Goal: Information Seeking & Learning: Learn about a topic

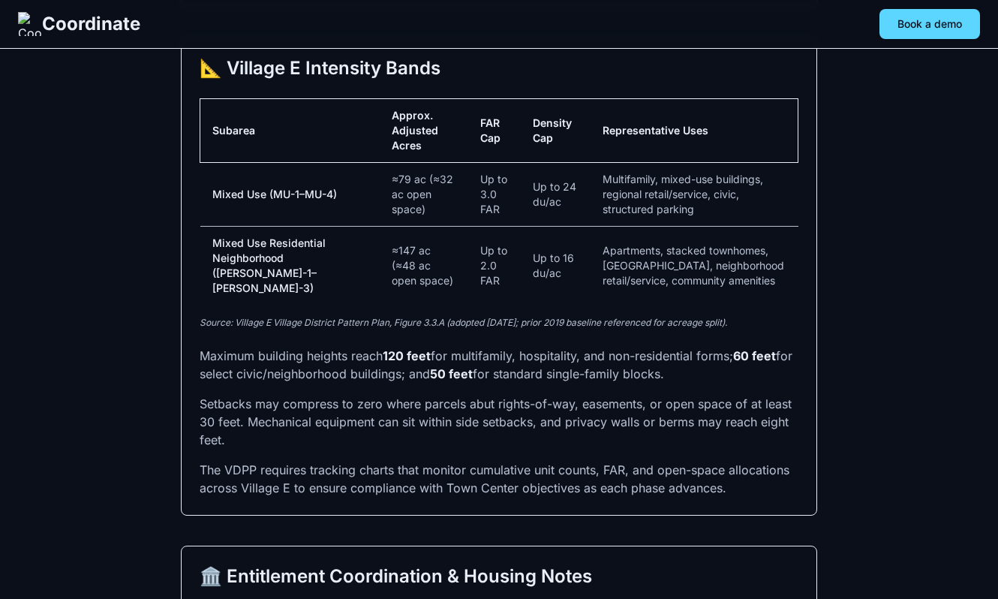
scroll to position [1003, 0]
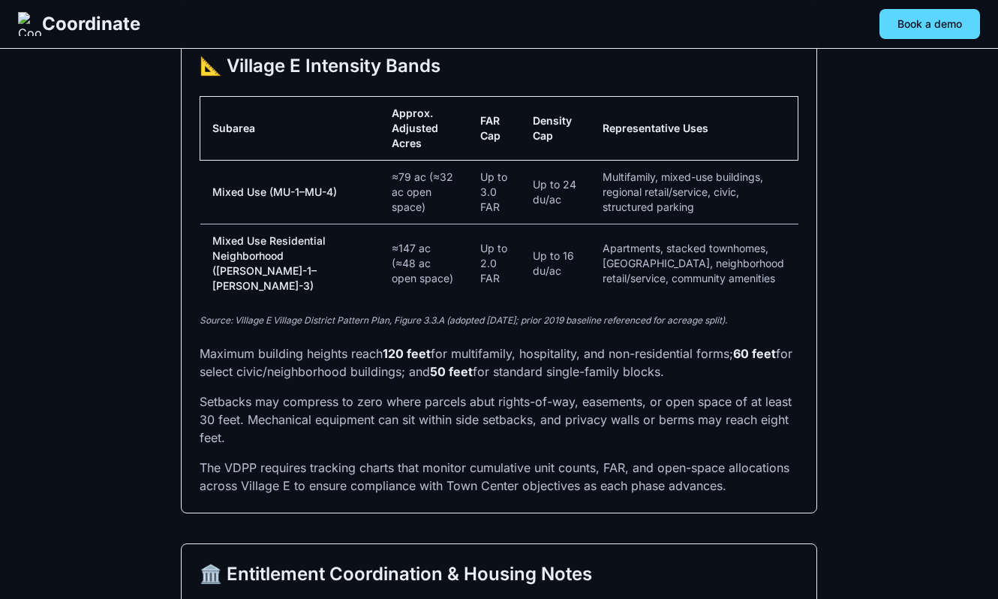
drag, startPoint x: 197, startPoint y: 304, endPoint x: 534, endPoint y: 369, distance: 343.8
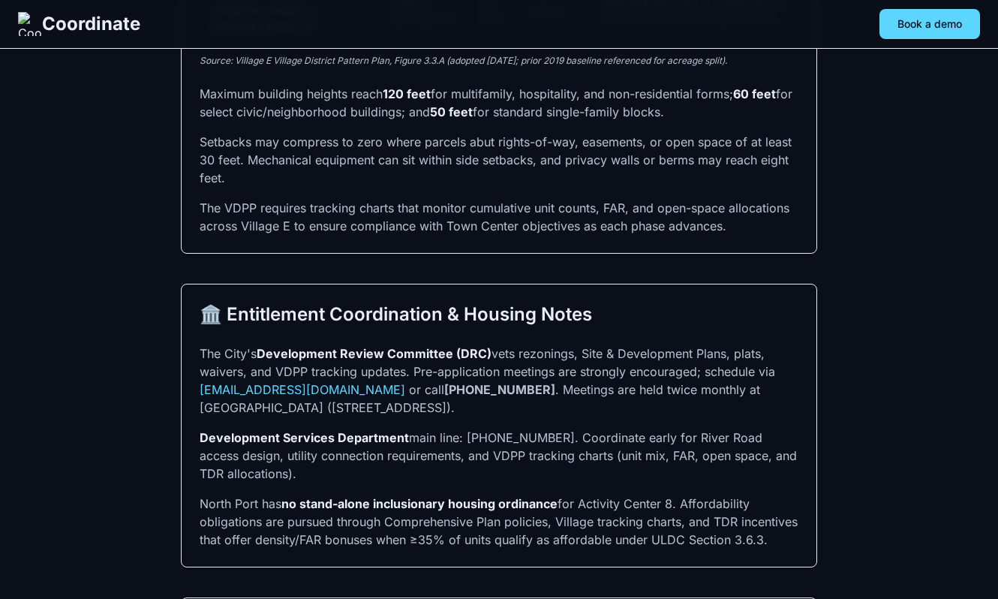
scroll to position [1266, 0]
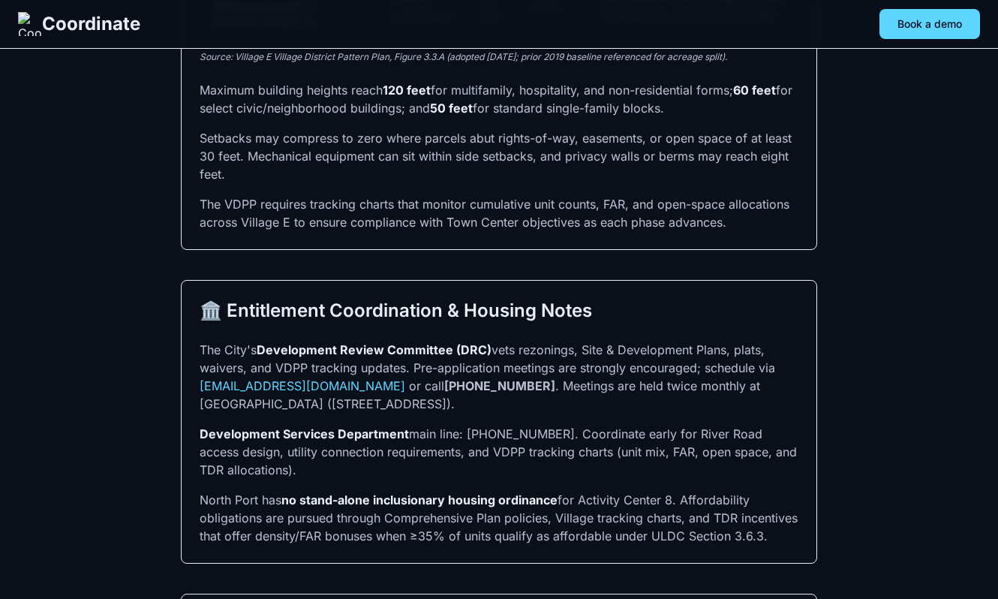
drag, startPoint x: 343, startPoint y: 236, endPoint x: 455, endPoint y: 242, distance: 111.9
copy p "acre must documen"
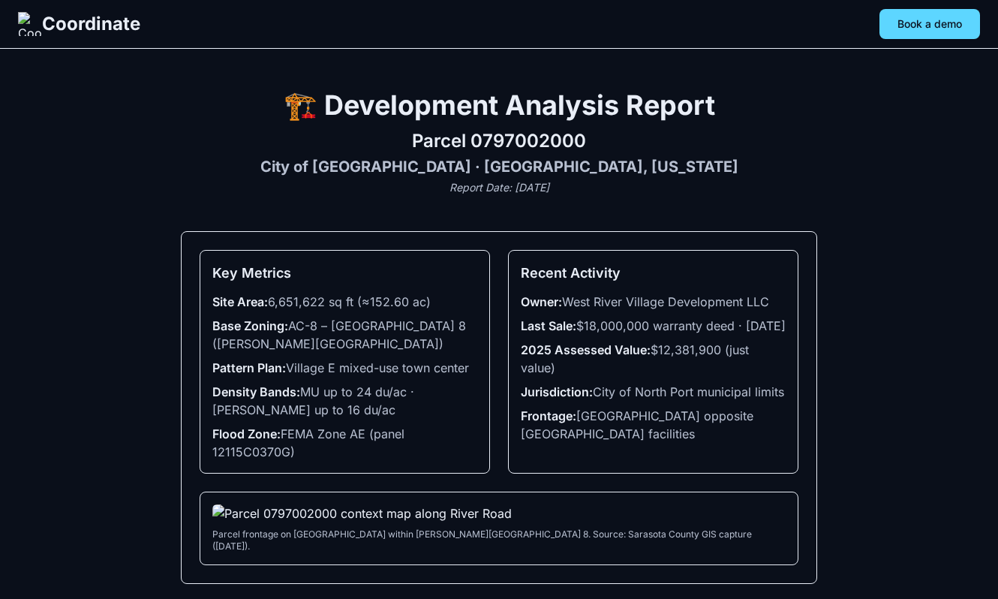
scroll to position [1265, 0]
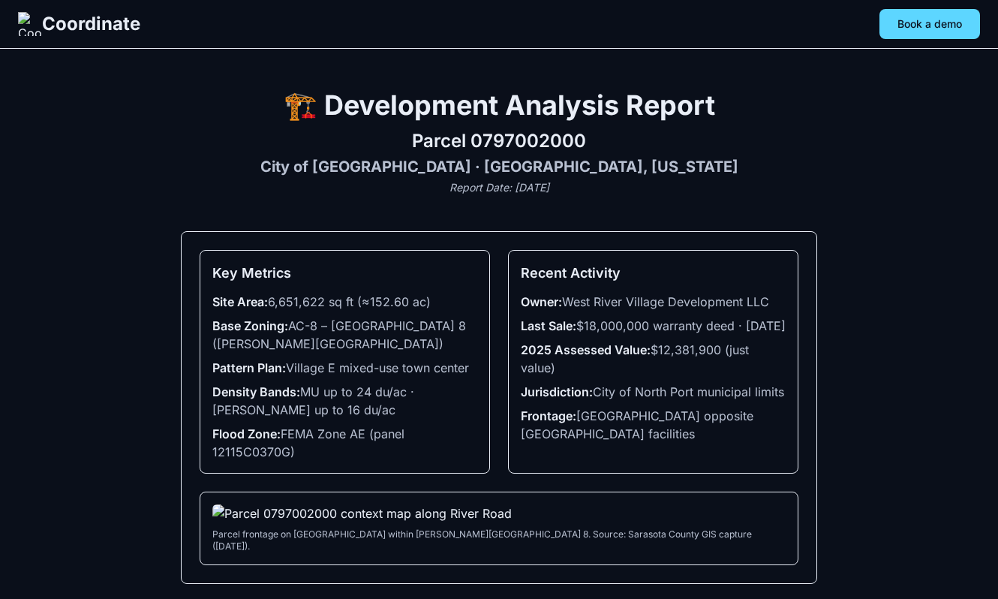
scroll to position [1263, 0]
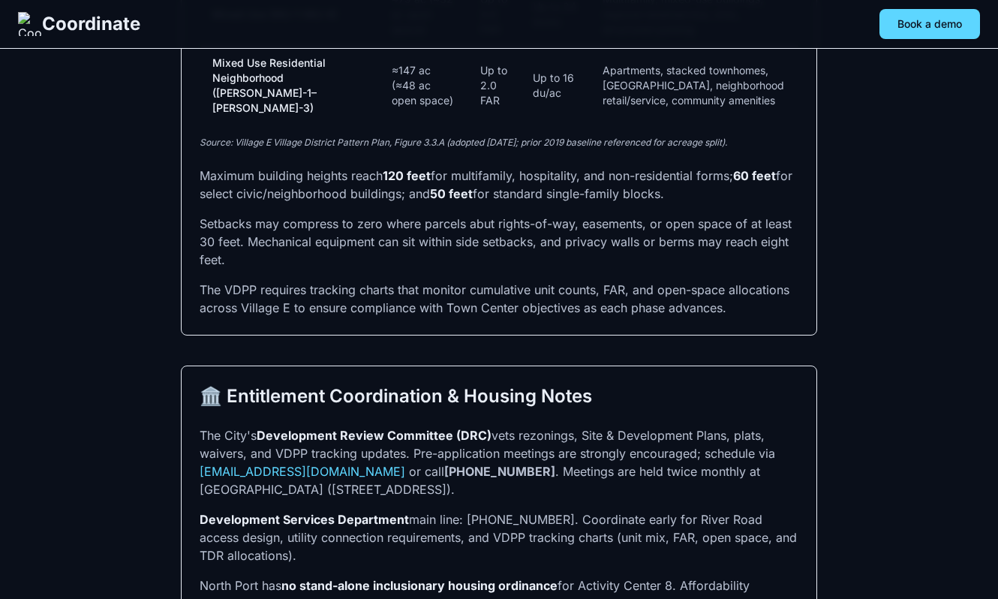
scroll to position [1177, 0]
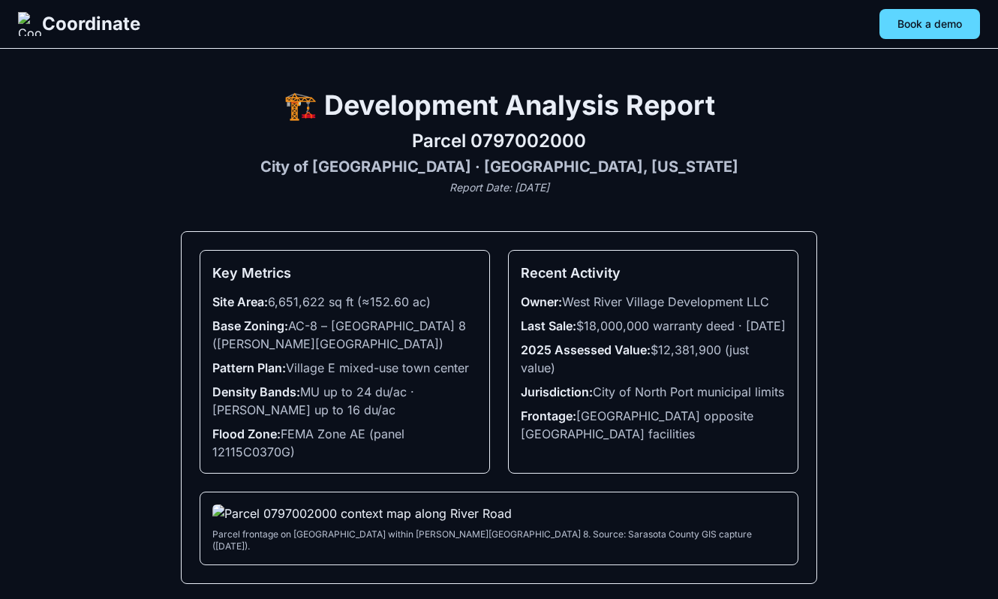
scroll to position [1177, 0]
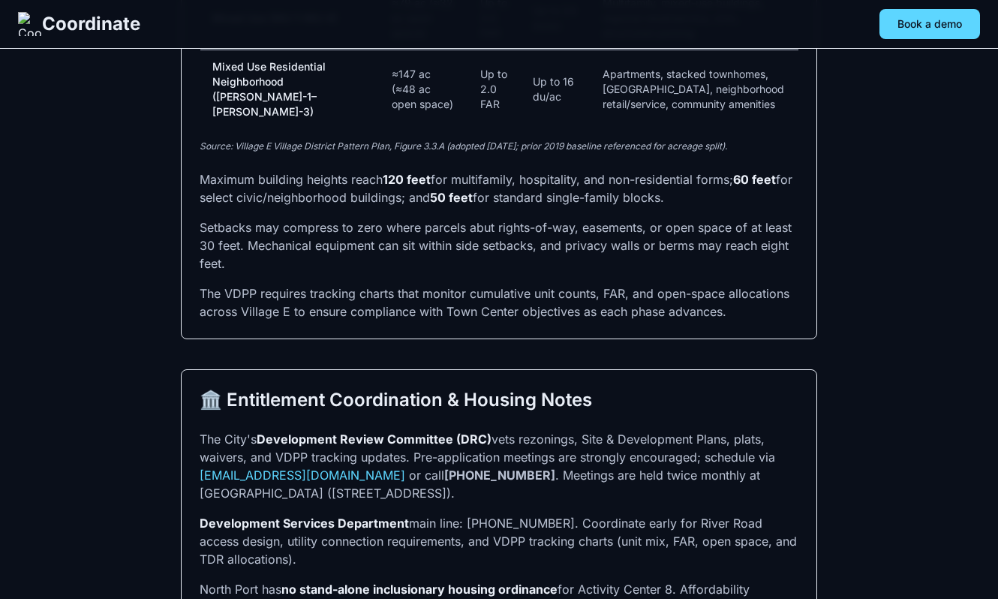
drag, startPoint x: 560, startPoint y: 347, endPoint x: 217, endPoint y: 344, distance: 343.6
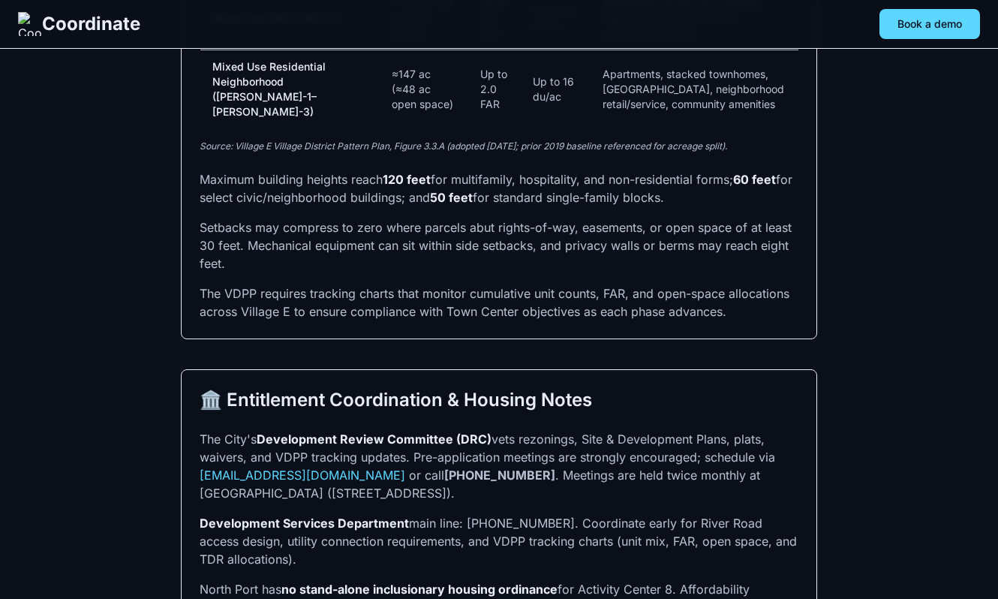
copy p "Comprehensive Plan Policy 13.2 and ULDC Section 53-212.C,"
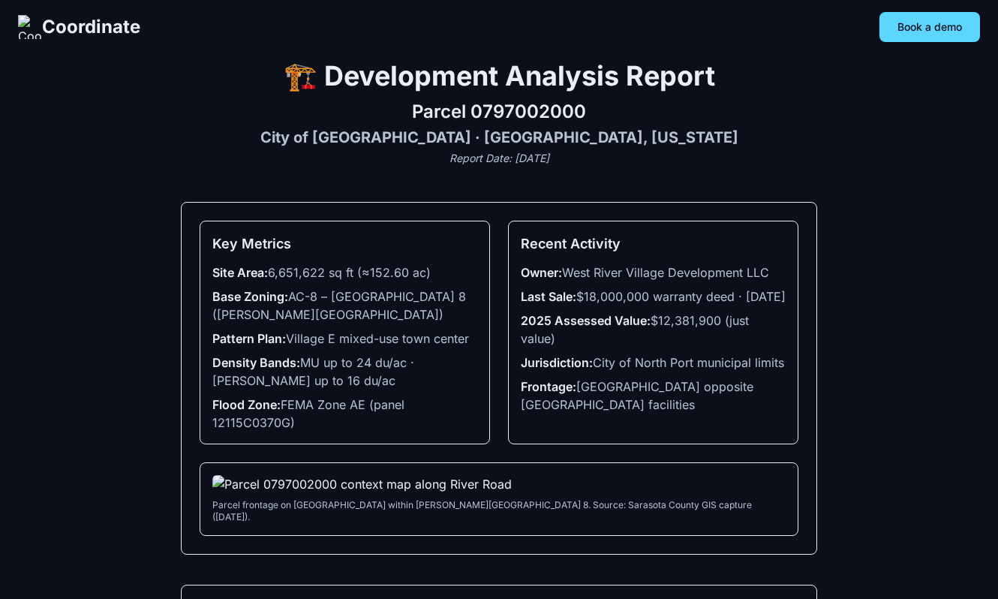
scroll to position [0, 0]
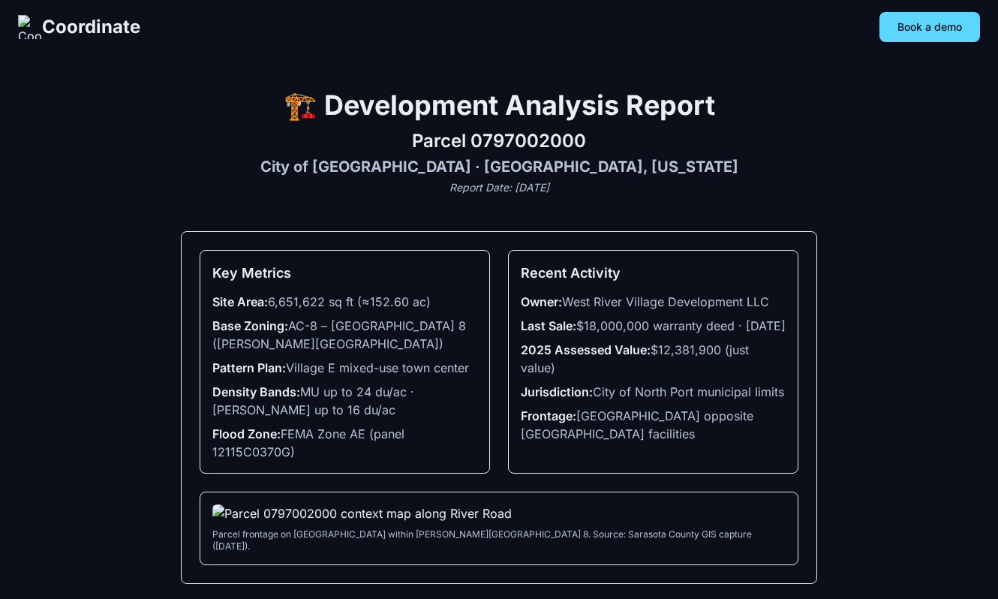
drag, startPoint x: 570, startPoint y: 387, endPoint x: 511, endPoint y: 326, distance: 85.4
click at [511, 326] on div "Recent Activity Owner: West River Village Development LLC Last Sale: $18,000,00…" at bounding box center [653, 362] width 290 height 224
copy ul "Last Sale: $18,000,000 warranty deed · [DATE] 2025 Assessed Value: $12,381,900 …"
click at [599, 377] on li "2025 Assessed Value: $12,381,900 (just value)" at bounding box center [653, 359] width 265 height 36
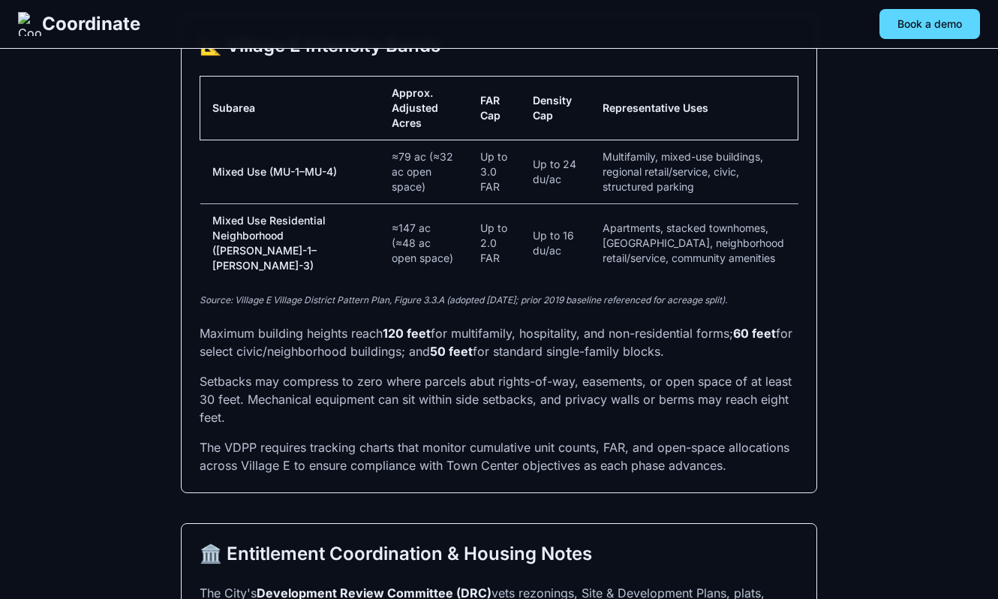
scroll to position [1119, 0]
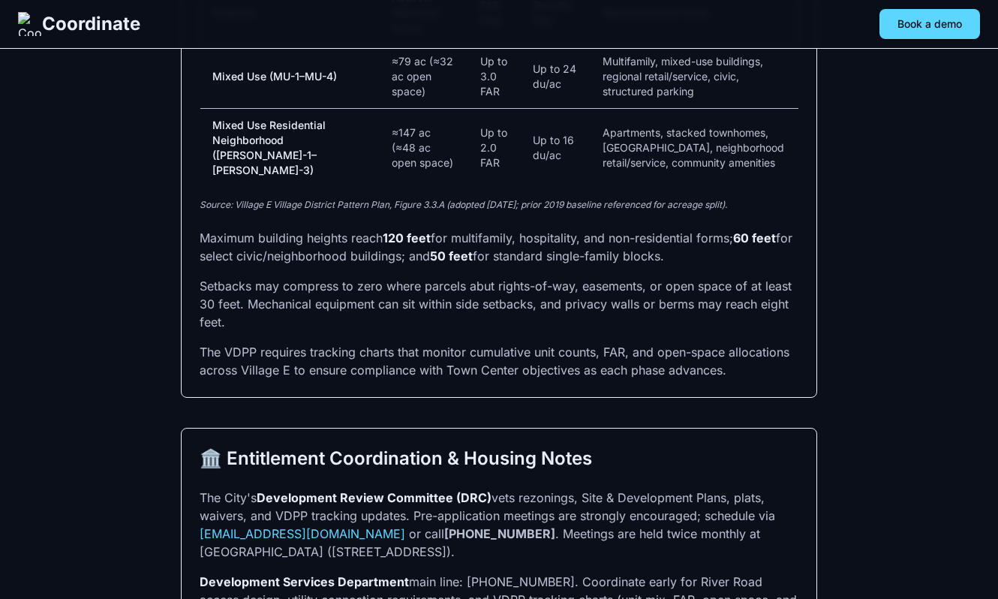
drag, startPoint x: 585, startPoint y: 420, endPoint x: 193, endPoint y: 356, distance: 397.5
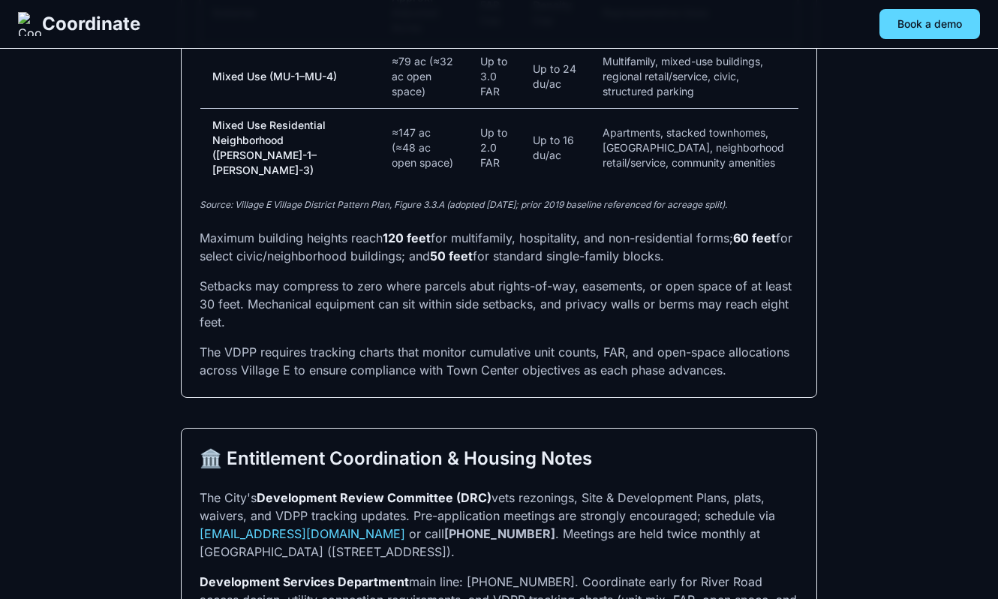
copy p "The Village E plan designates three subareas with distinct intensity caps. Proj…"
drag, startPoint x: 578, startPoint y: 424, endPoint x: 180, endPoint y: 368, distance: 402.2
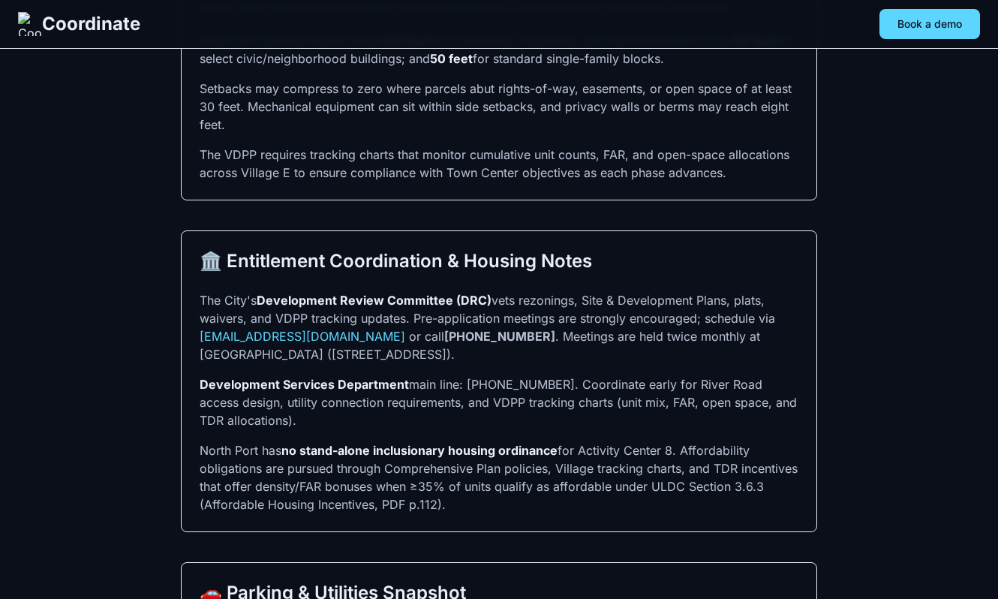
scroll to position [1353, 0]
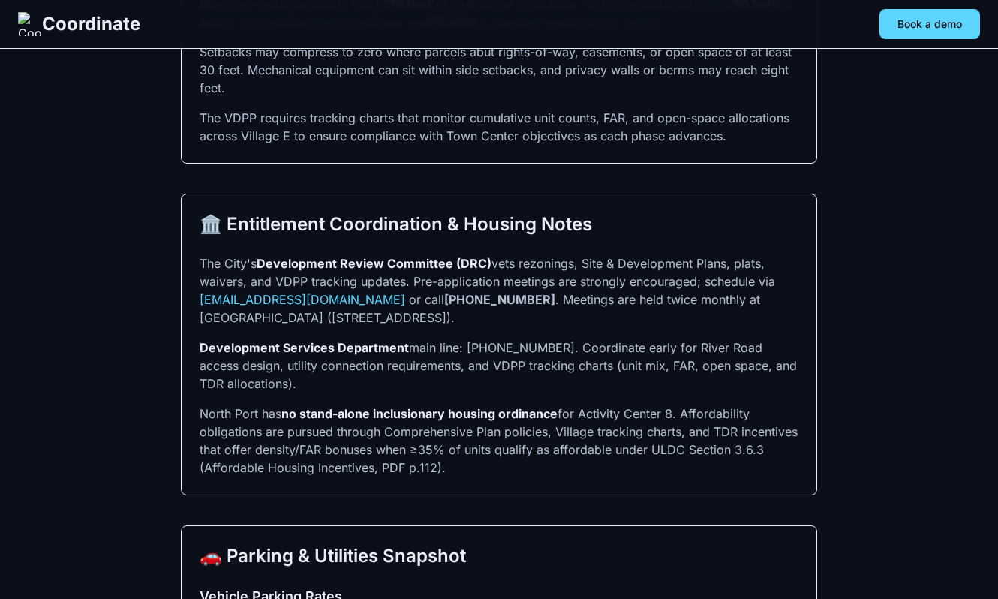
drag, startPoint x: 578, startPoint y: 191, endPoint x: 173, endPoint y: 131, distance: 409.6
copy p "The Village E plan designates three subareas with distinct intensity caps. Proj…"
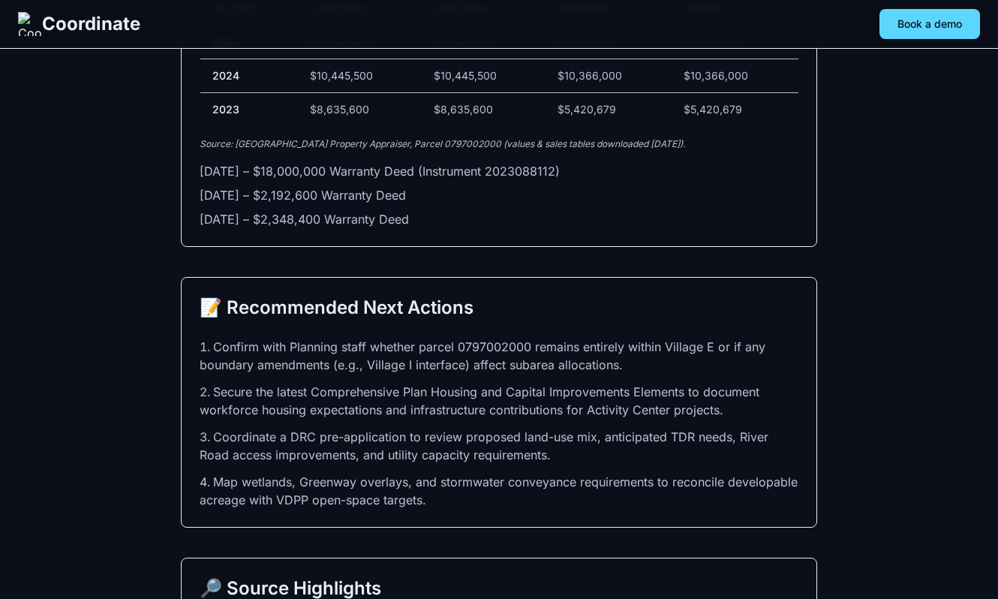
scroll to position [2980, 0]
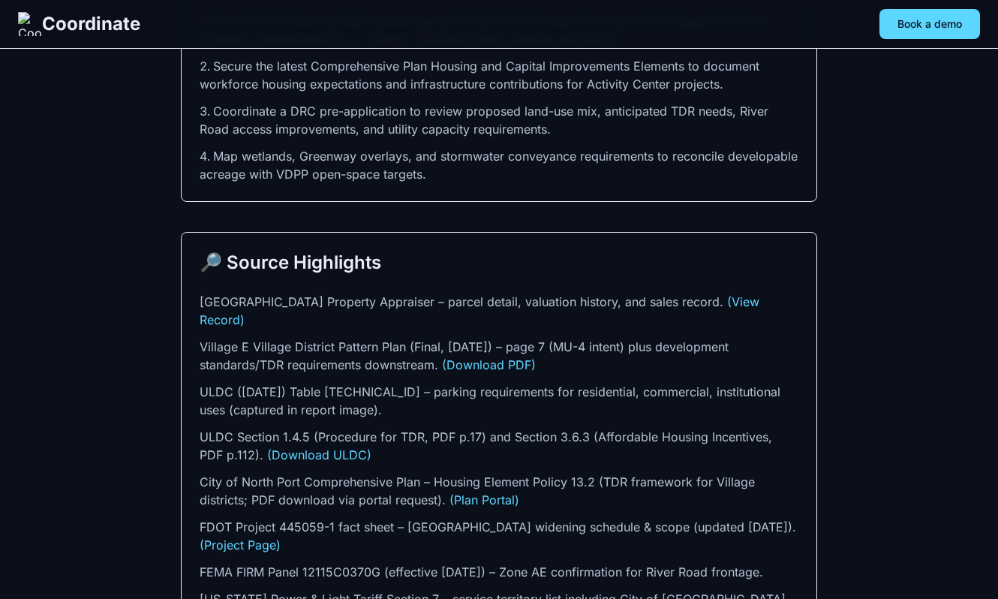
scroll to position [3290, 0]
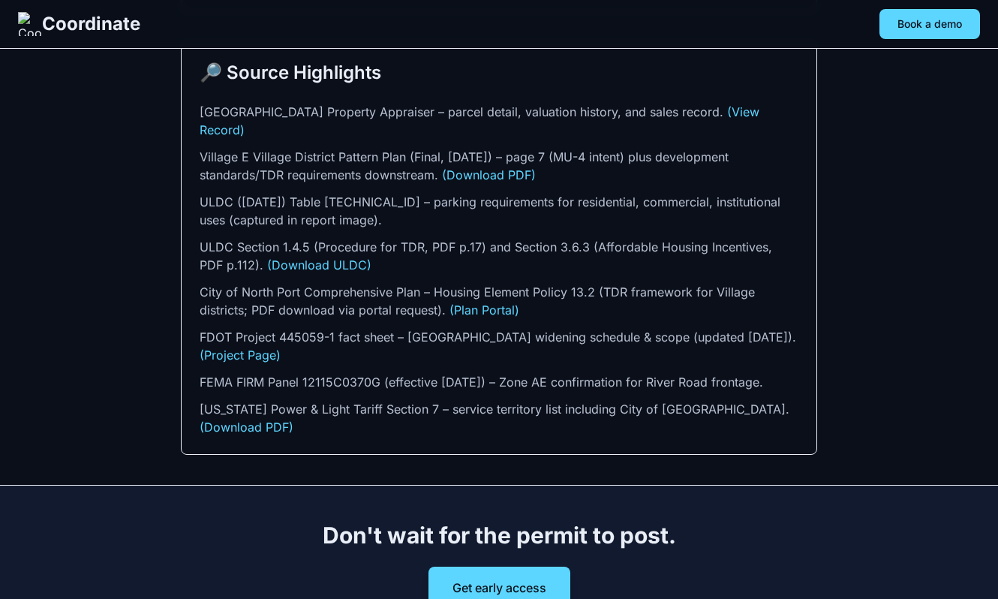
scroll to position [3504, 0]
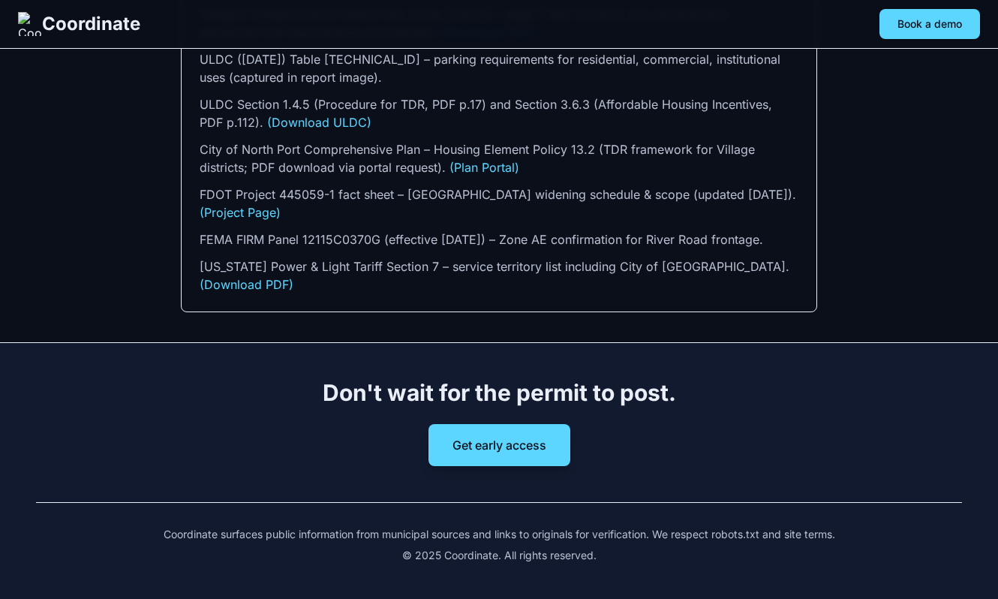
scroll to position [4400, 0]
click at [458, 175] on link "(Plan Portal)" at bounding box center [484, 167] width 70 height 15
click at [263, 220] on link "(Project Page)" at bounding box center [240, 212] width 81 height 15
click at [293, 292] on link "(Download PDF)" at bounding box center [247, 284] width 94 height 15
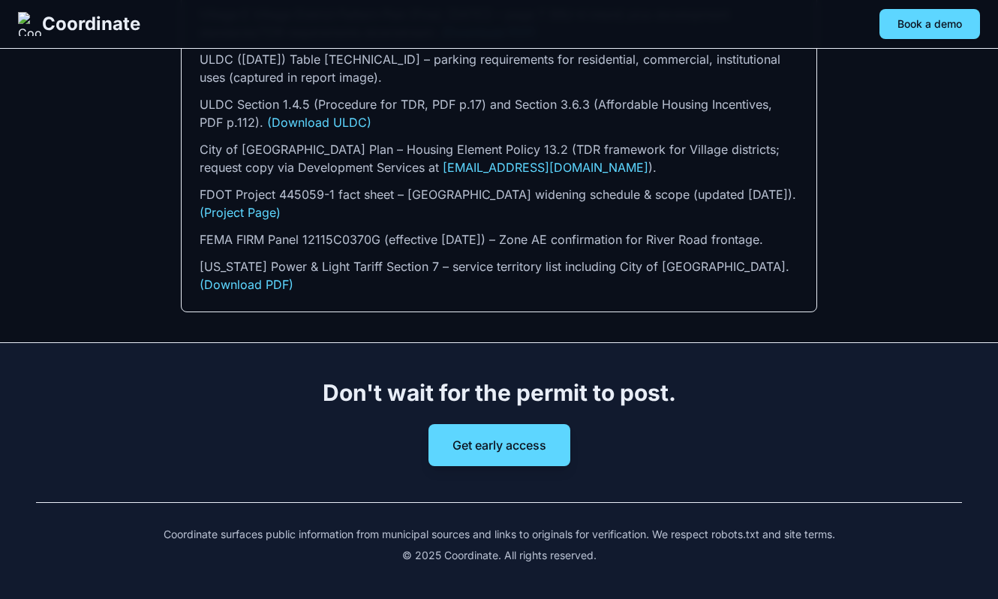
click at [765, 176] on li "City of [GEOGRAPHIC_DATA] Plan – Housing Element Policy 13.2 (TDR framework for…" at bounding box center [499, 158] width 599 height 36
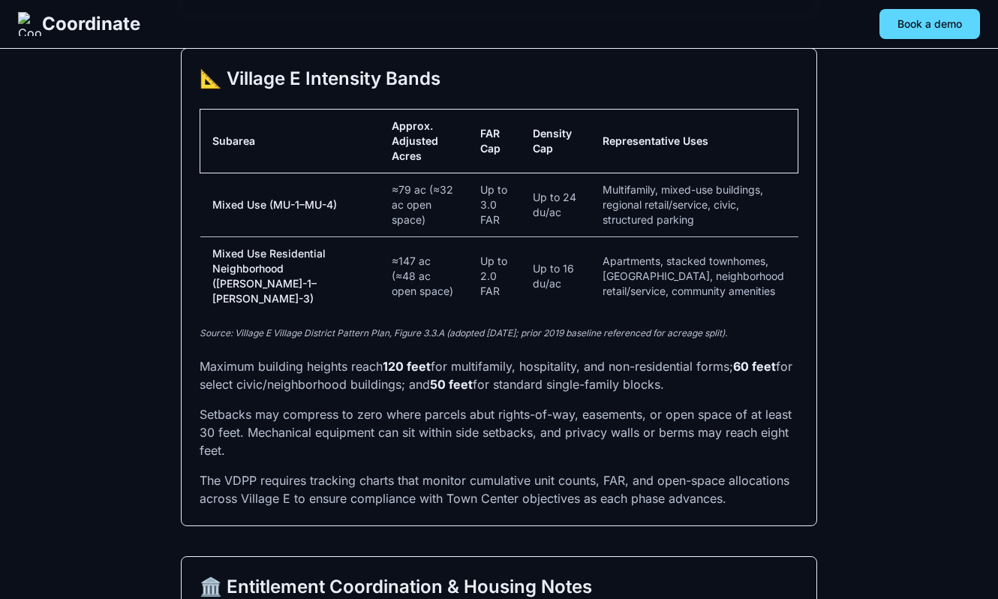
scroll to position [1024, 0]
